Goal: Task Accomplishment & Management: Use online tool/utility

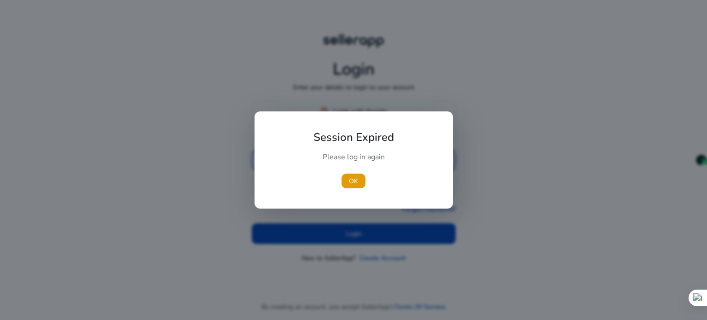
click at [348, 109] on div at bounding box center [353, 160] width 707 height 320
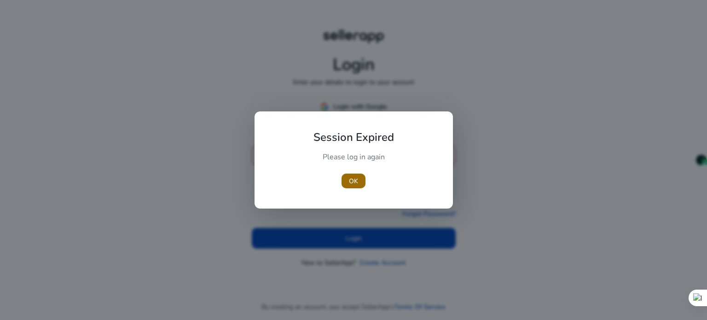
click at [357, 184] on span "OK" at bounding box center [353, 181] width 9 height 10
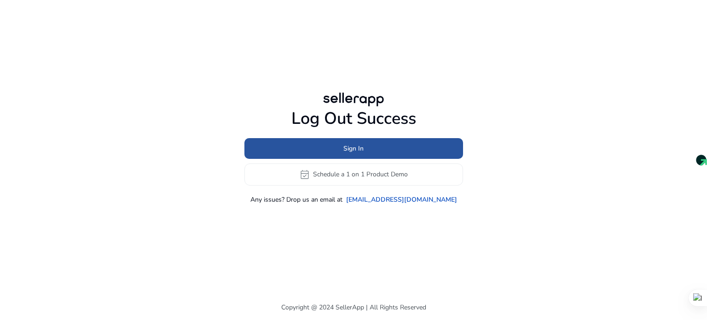
click at [353, 146] on span "Sign In" at bounding box center [353, 149] width 20 height 10
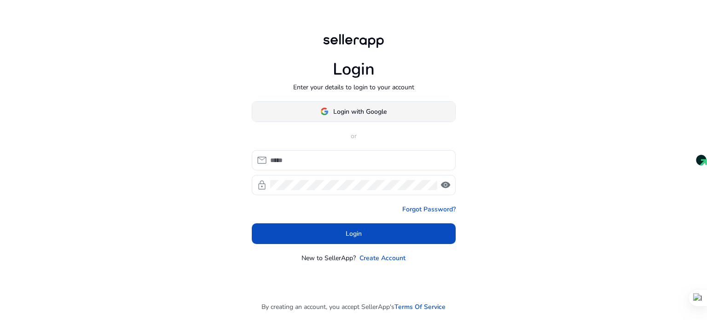
click at [326, 110] on img at bounding box center [324, 111] width 8 height 8
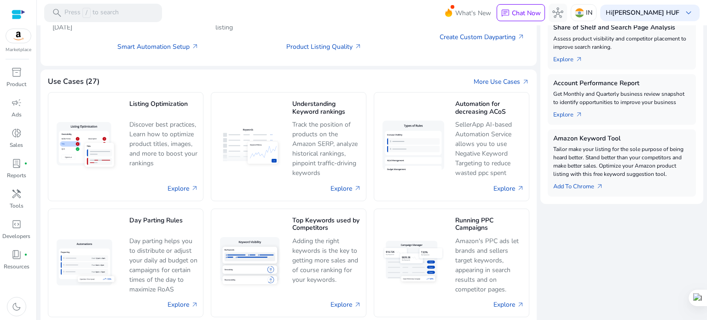
scroll to position [301, 0]
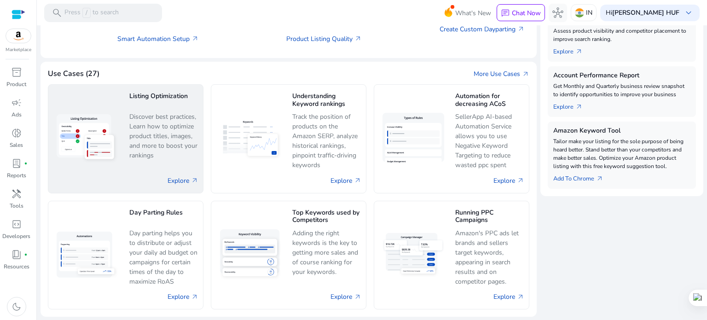
click at [155, 97] on h5 "Listing Optimization" at bounding box center [163, 100] width 69 height 16
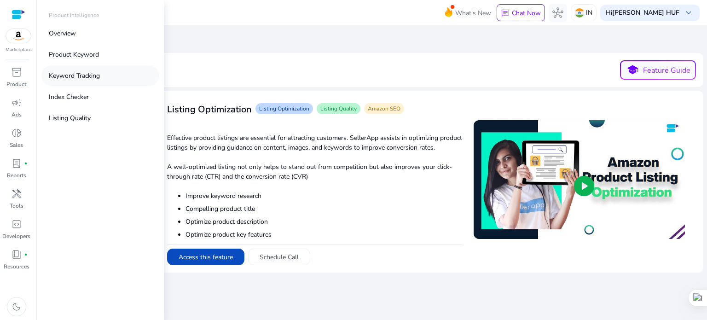
drag, startPoint x: 21, startPoint y: 74, endPoint x: 71, endPoint y: 76, distance: 49.8
click at [22, 74] on span "inventory_2" at bounding box center [16, 72] width 11 height 11
click at [76, 34] on link "Overview" at bounding box center [100, 33] width 118 height 21
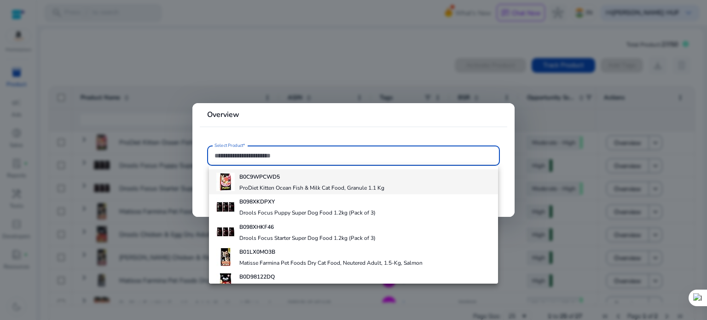
click at [268, 178] on b "B0C9WPCWD5" at bounding box center [259, 176] width 40 height 7
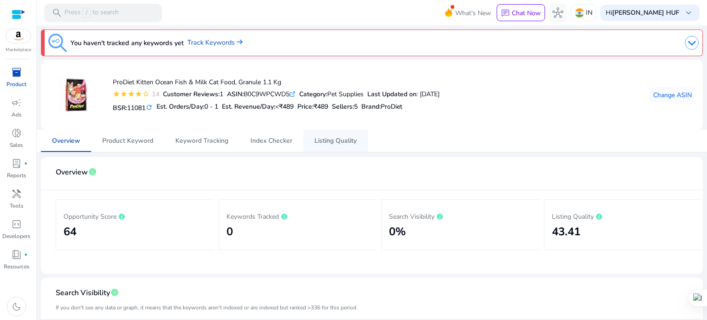
click at [326, 139] on span "Listing Quality" at bounding box center [335, 141] width 42 height 6
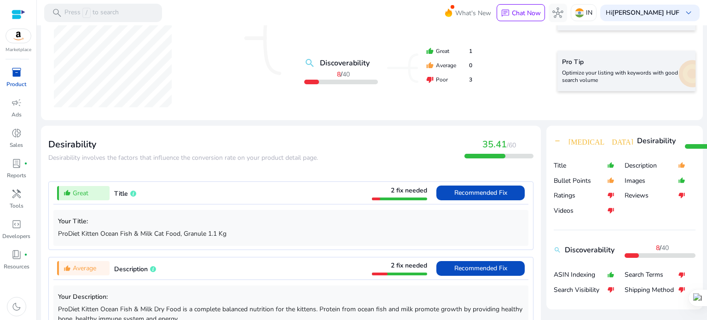
scroll to position [276, 0]
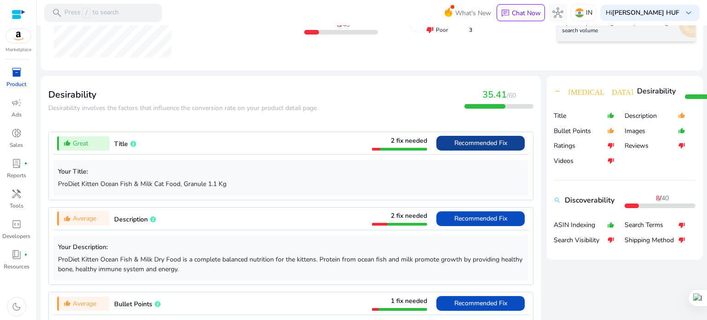
click at [498, 147] on span "Recommended Fix" at bounding box center [480, 142] width 53 height 9
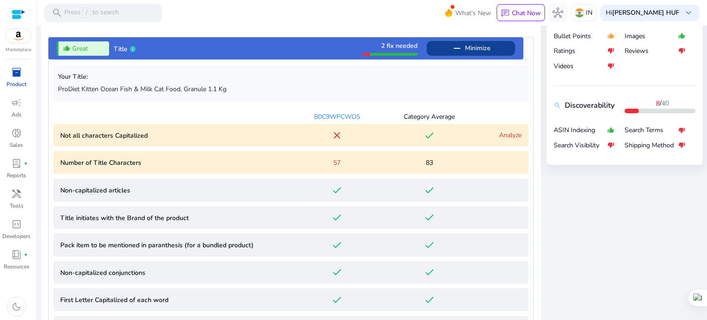
scroll to position [407, 0]
